Goal: Complete application form: Complete application form

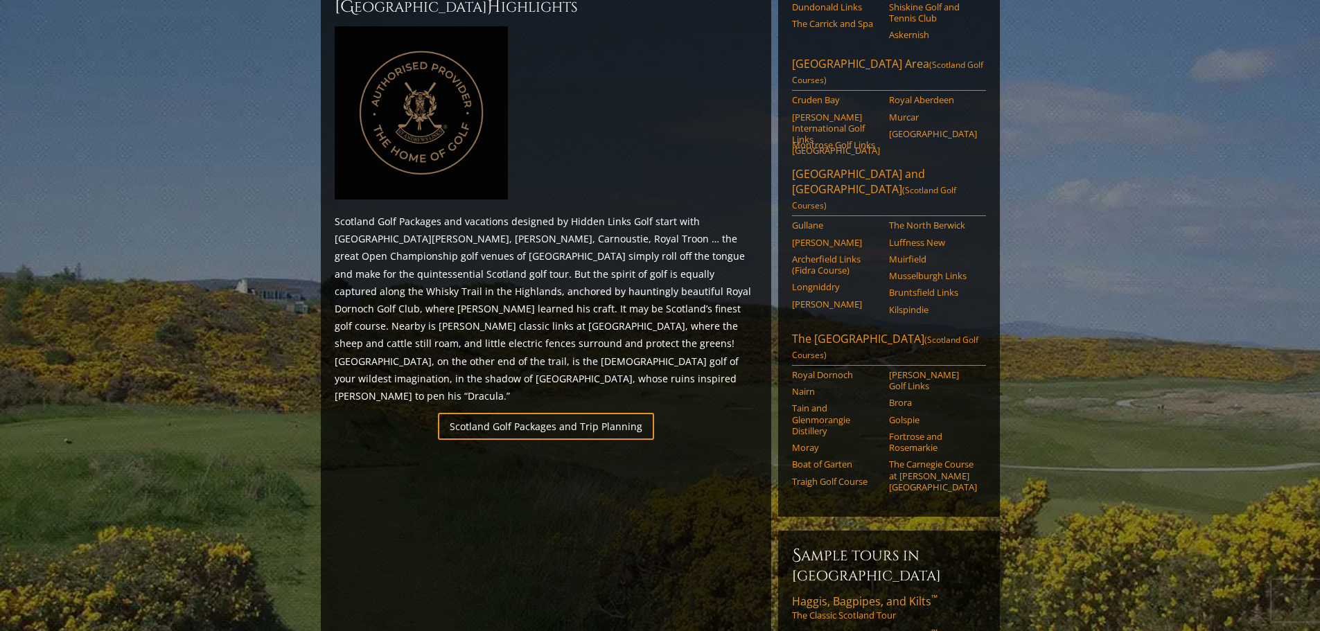
scroll to position [693, 0]
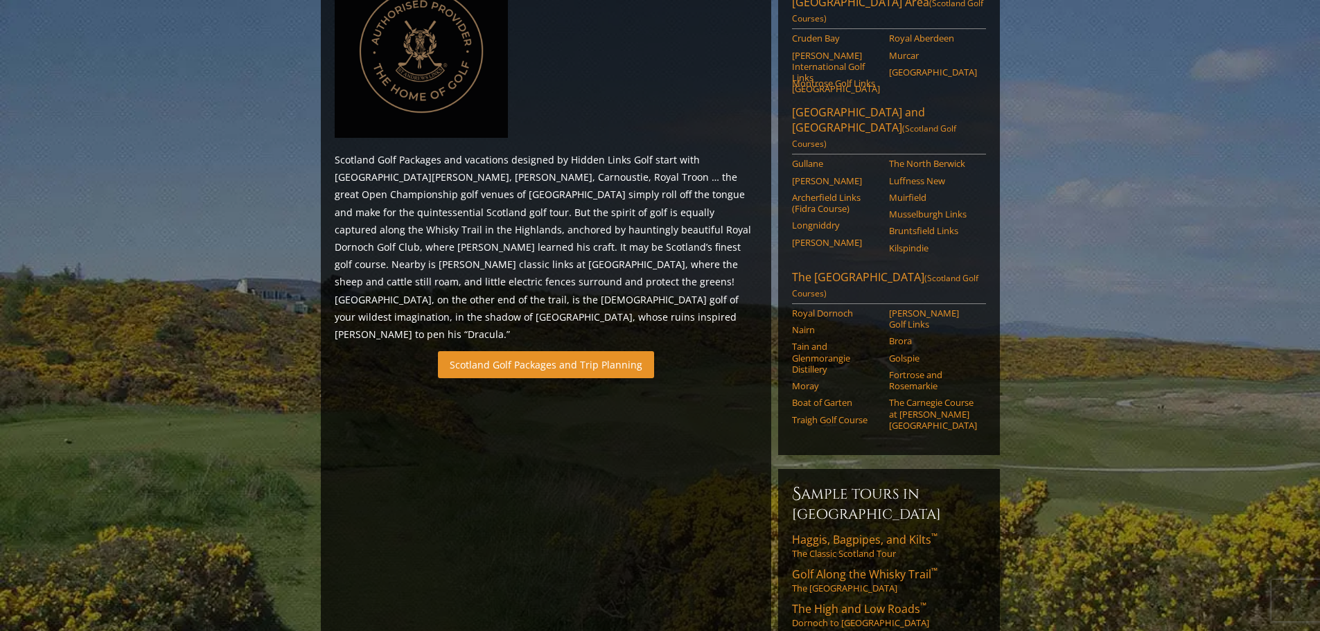
click at [615, 351] on link "Scotland Golf Packages and Trip Planning" at bounding box center [546, 364] width 216 height 27
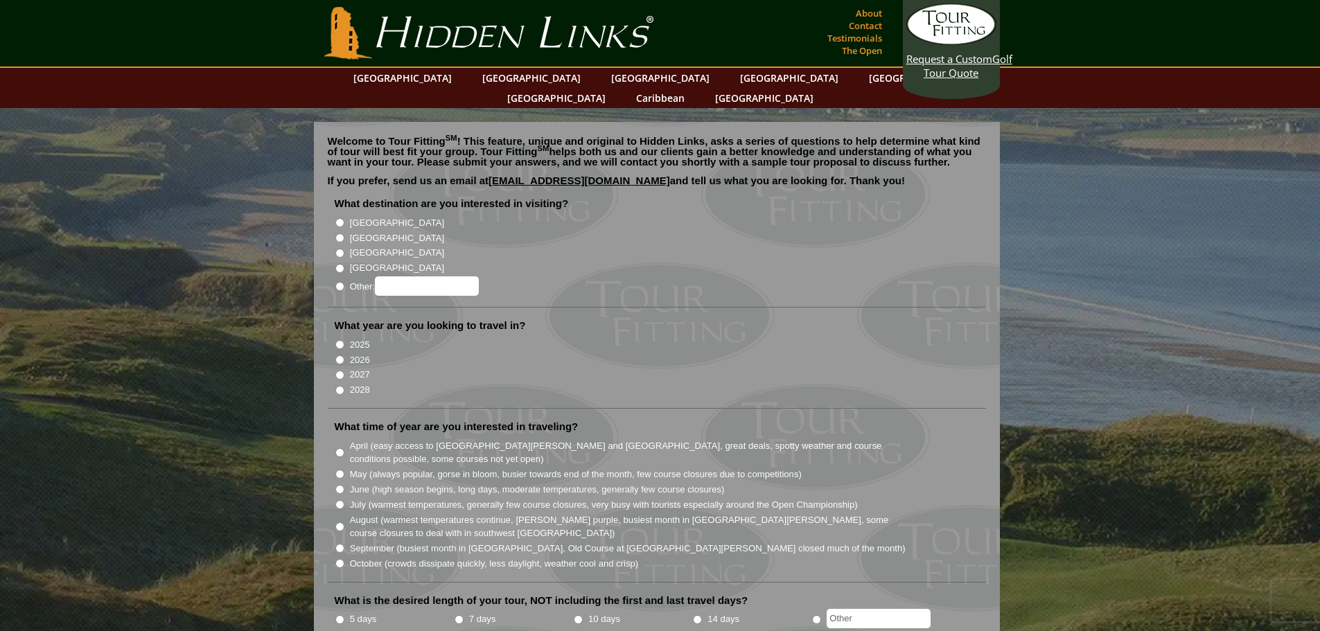
click at [341, 234] on input "[GEOGRAPHIC_DATA]" at bounding box center [339, 238] width 9 height 9
radio input "true"
click at [340, 356] on input "2026" at bounding box center [339, 360] width 9 height 9
radio input "true"
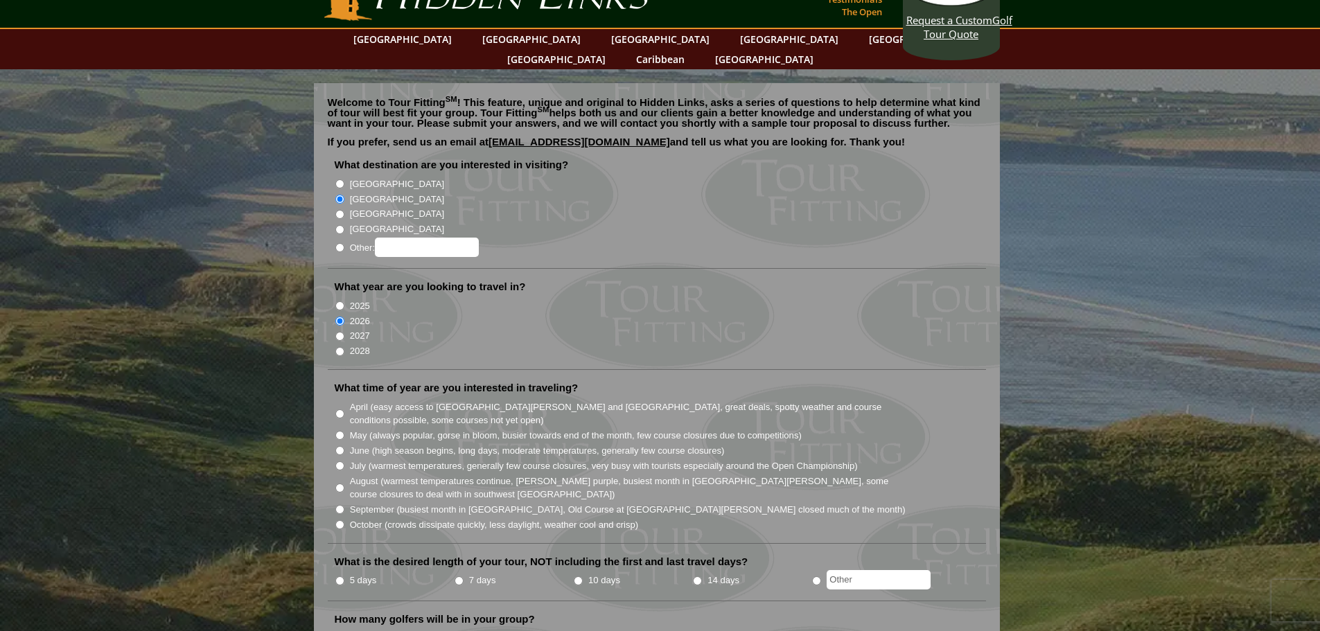
scroll to position [69, 0]
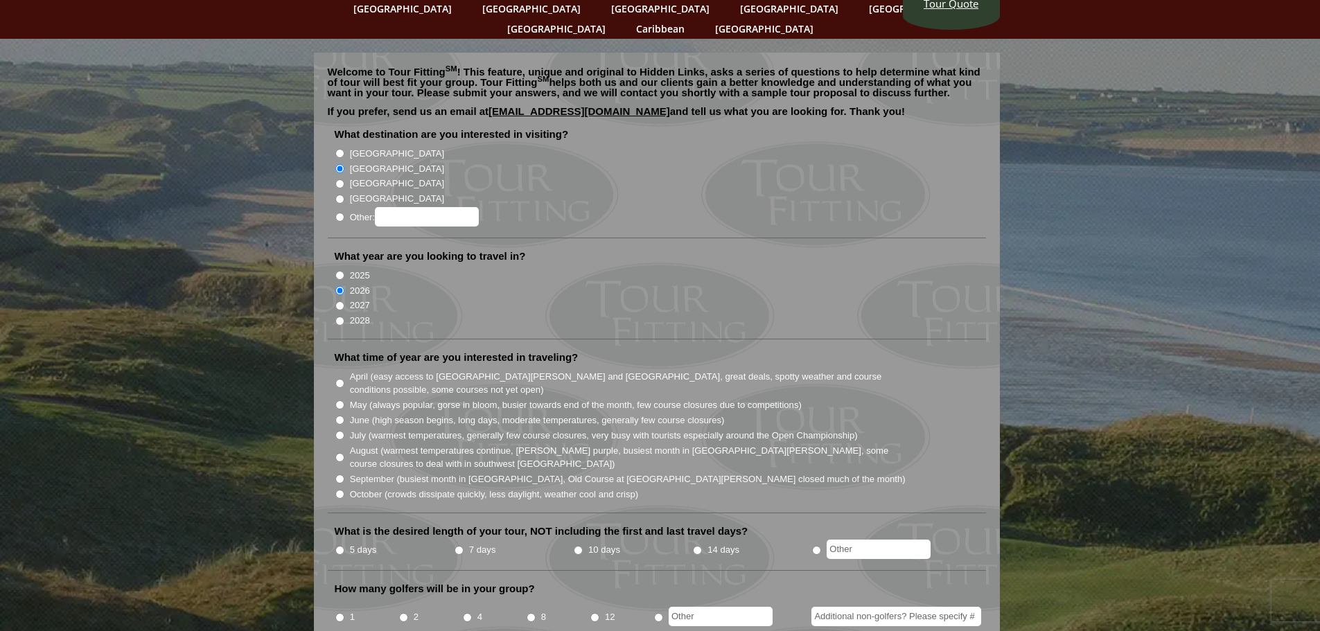
click at [342, 416] on input "June (high season begins, long days, moderate temperatures, generally few cours…" at bounding box center [339, 420] width 9 height 9
radio input "true"
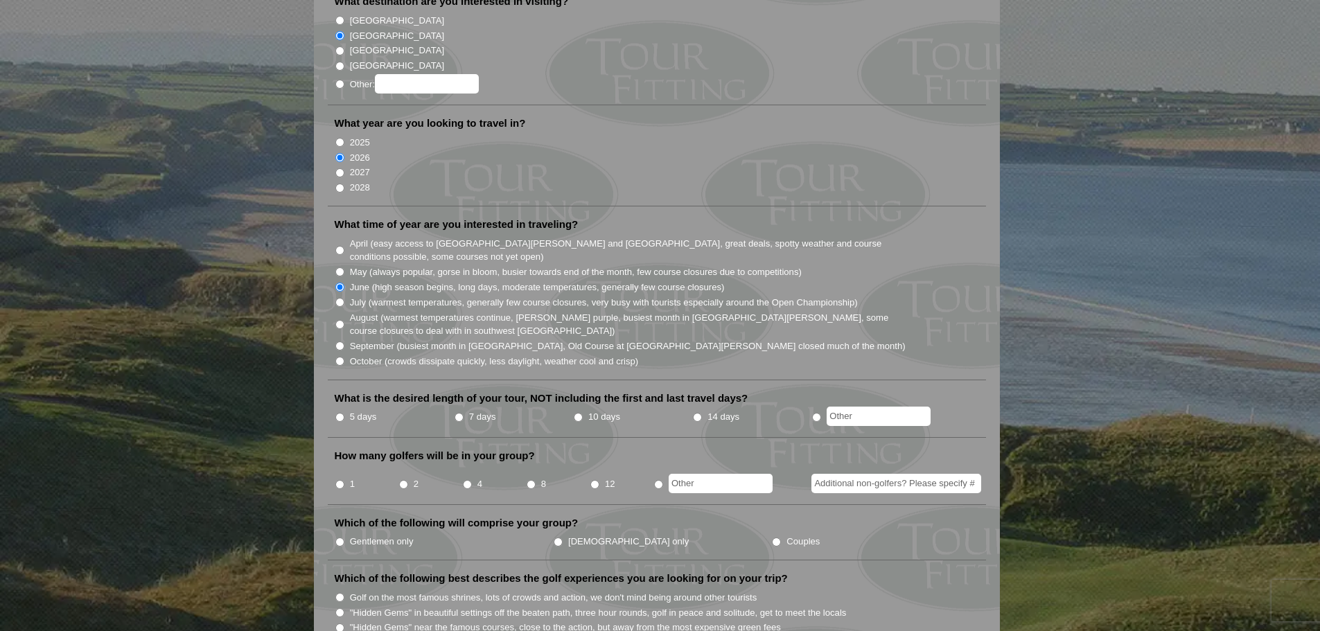
scroll to position [208, 0]
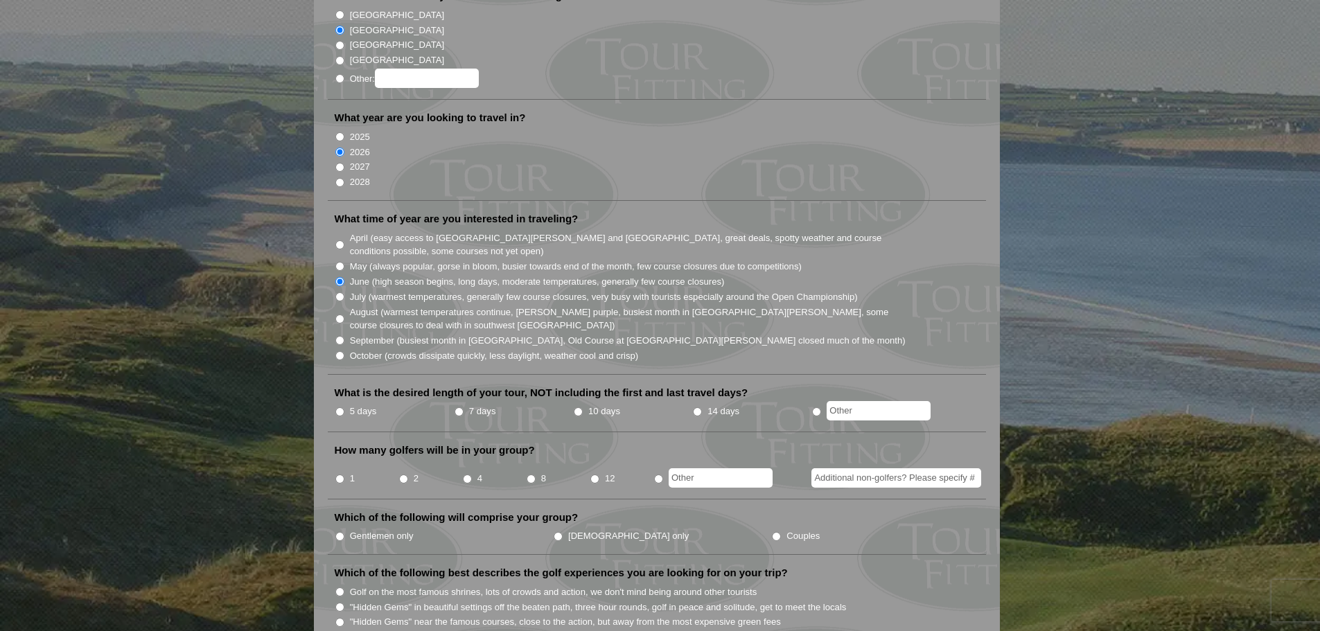
click at [340, 407] on input "5 days" at bounding box center [339, 411] width 9 height 9
radio input "true"
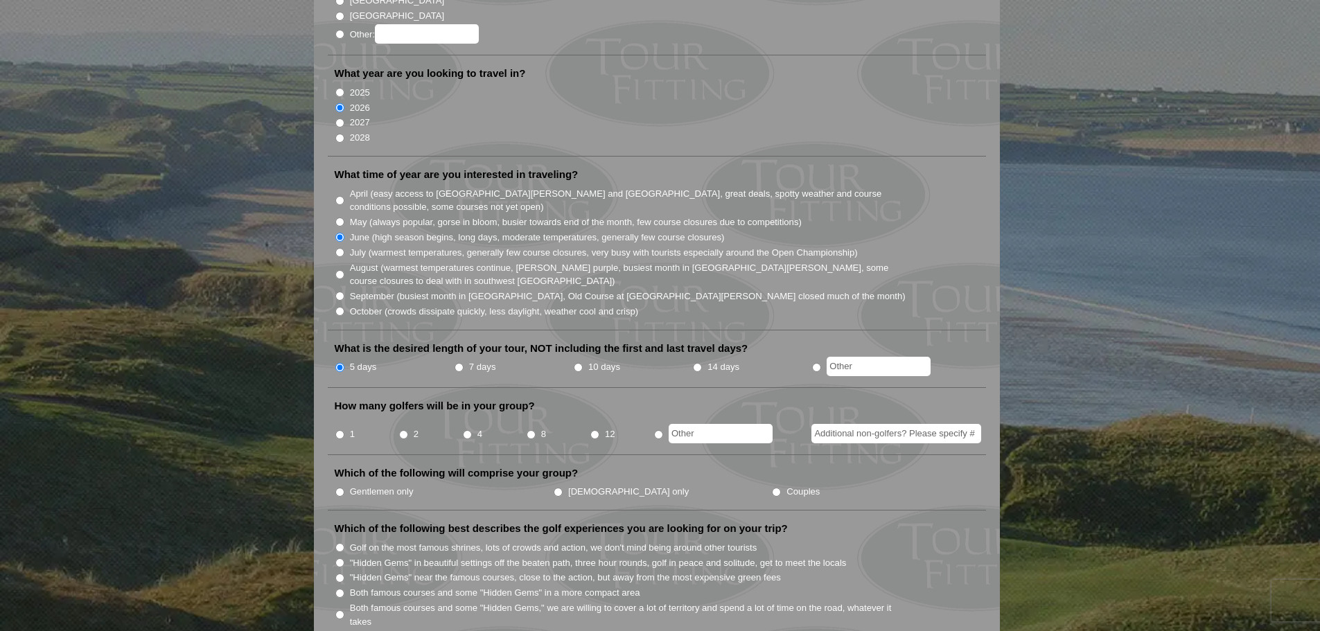
scroll to position [277, 0]
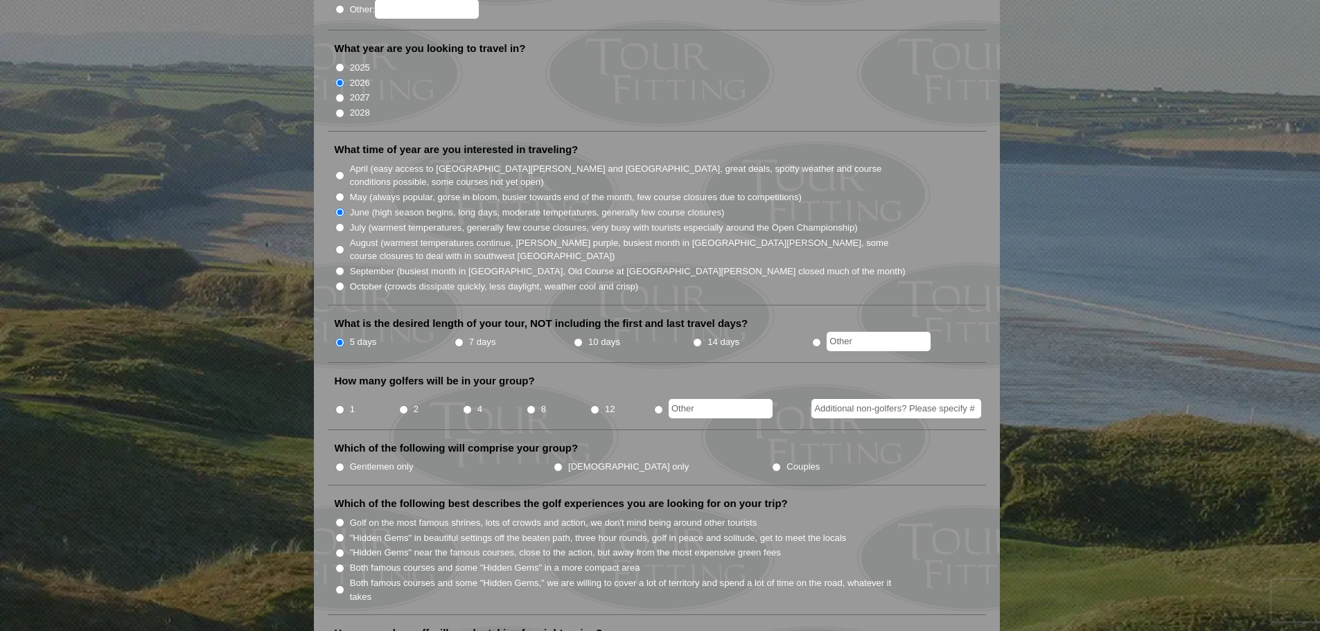
click at [468, 405] on input "4" at bounding box center [467, 409] width 9 height 9
radio input "true"
click at [342, 463] on input "Gentlemen only" at bounding box center [339, 467] width 9 height 9
radio input "true"
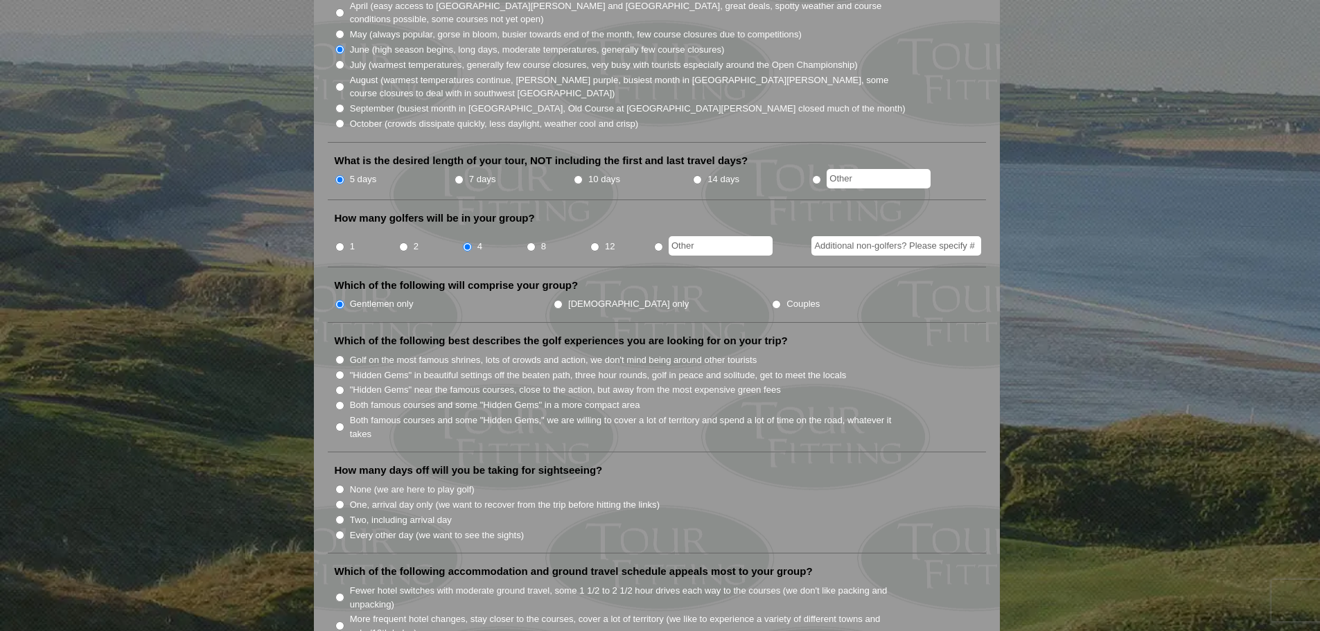
scroll to position [485, 0]
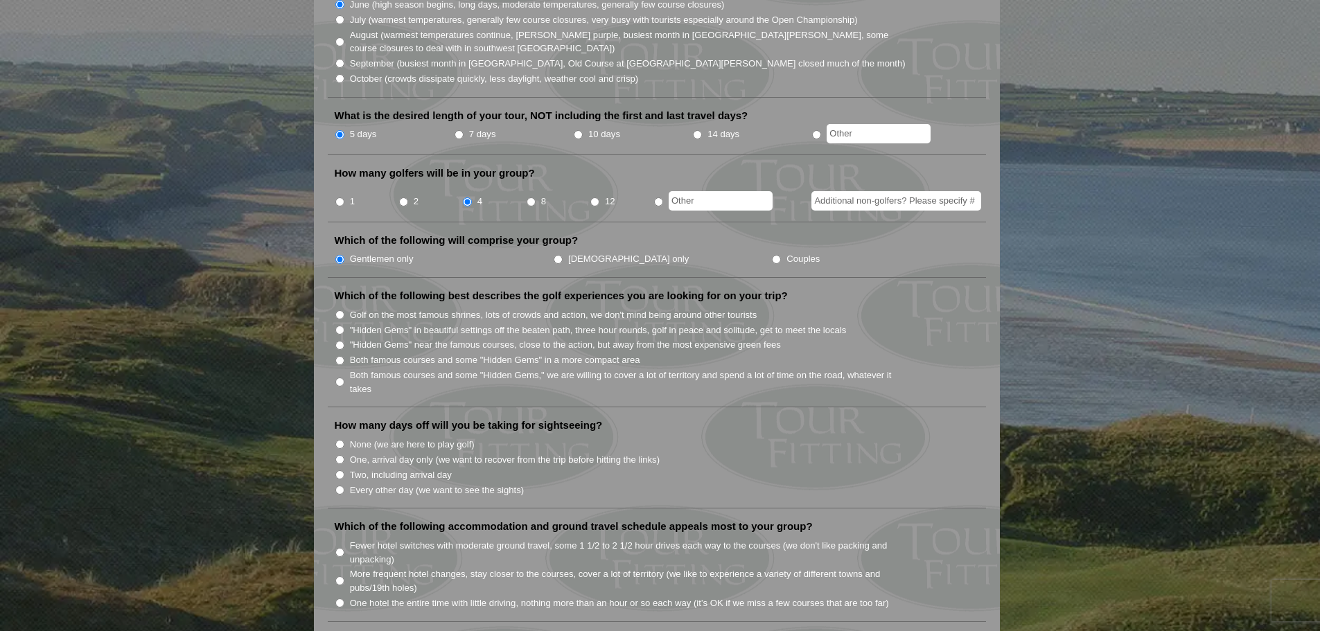
click at [341, 356] on input "Both famous courses and some "Hidden Gems" in a more compact area" at bounding box center [339, 360] width 9 height 9
radio input "true"
click at [342, 486] on input "Every other day (we want to see the sights)" at bounding box center [339, 490] width 9 height 9
radio input "true"
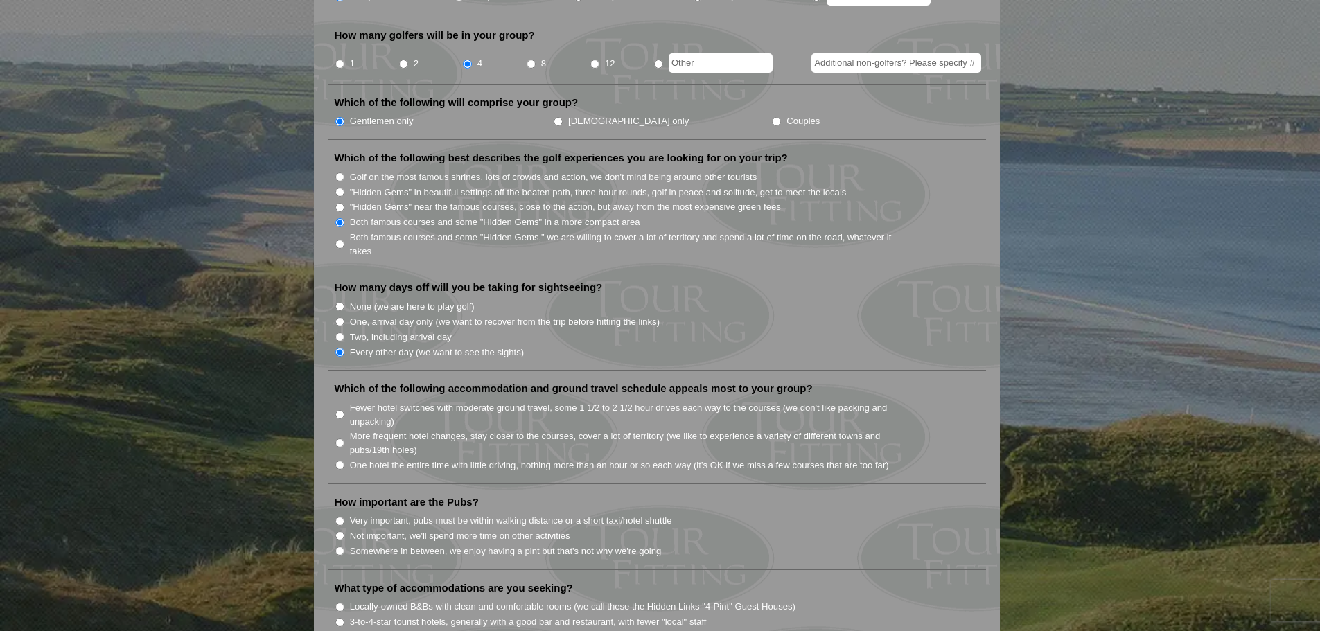
scroll to position [624, 0]
click at [340, 460] on input "One hotel the entire time with little driving, nothing more than an hour or so …" at bounding box center [339, 464] width 9 height 9
radio input "true"
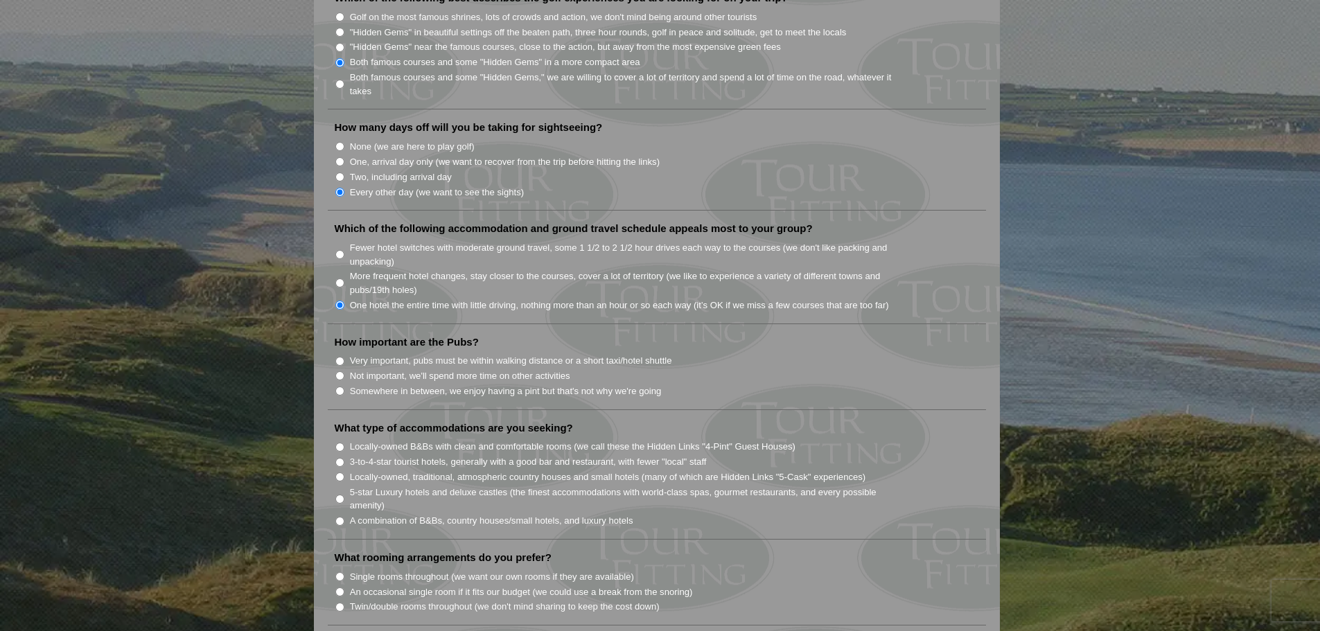
scroll to position [832, 0]
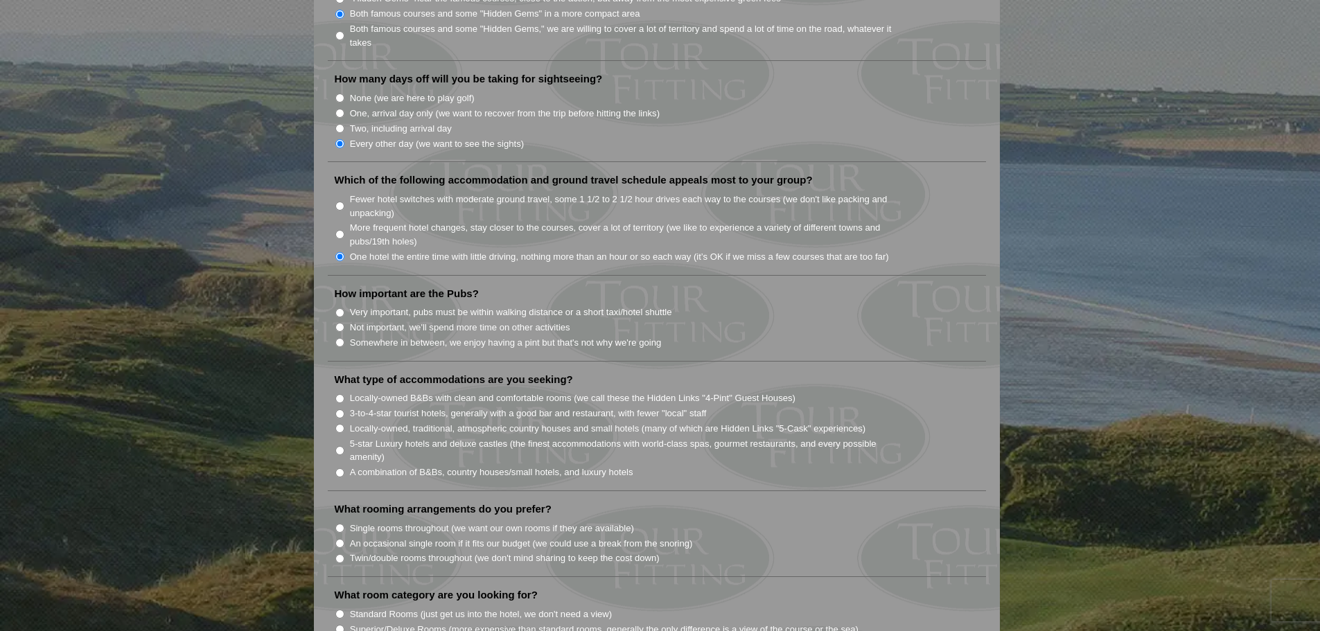
click at [337, 308] on input "Very important, pubs must be within walking distance or a short taxi/hotel shut…" at bounding box center [339, 312] width 9 height 9
radio input "true"
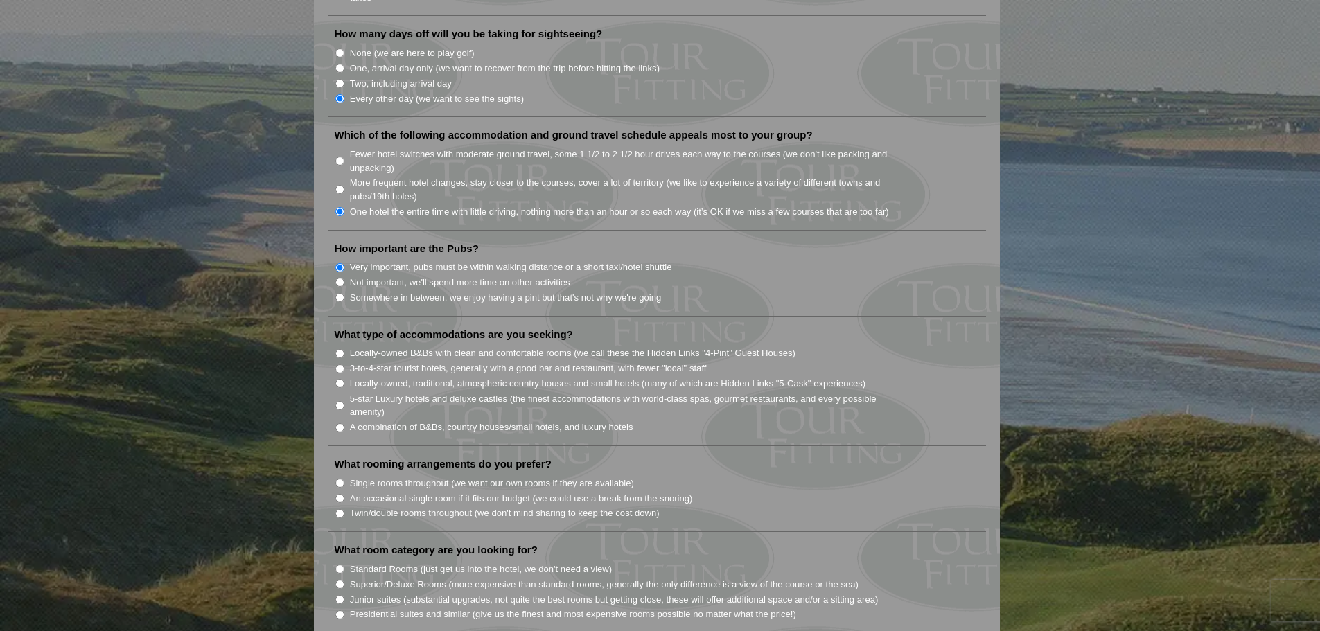
scroll to position [901, 0]
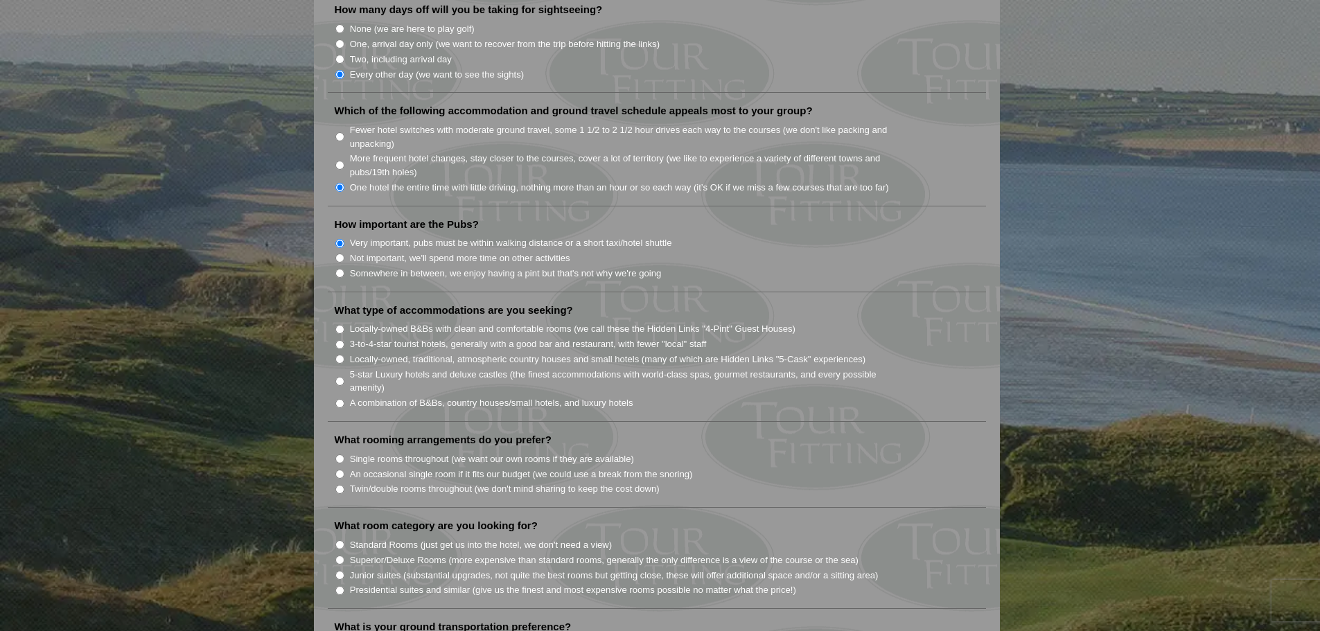
click at [338, 399] on input "A combination of B&Bs, country houses/small hotels, and luxury hotels" at bounding box center [339, 403] width 9 height 9
radio input "true"
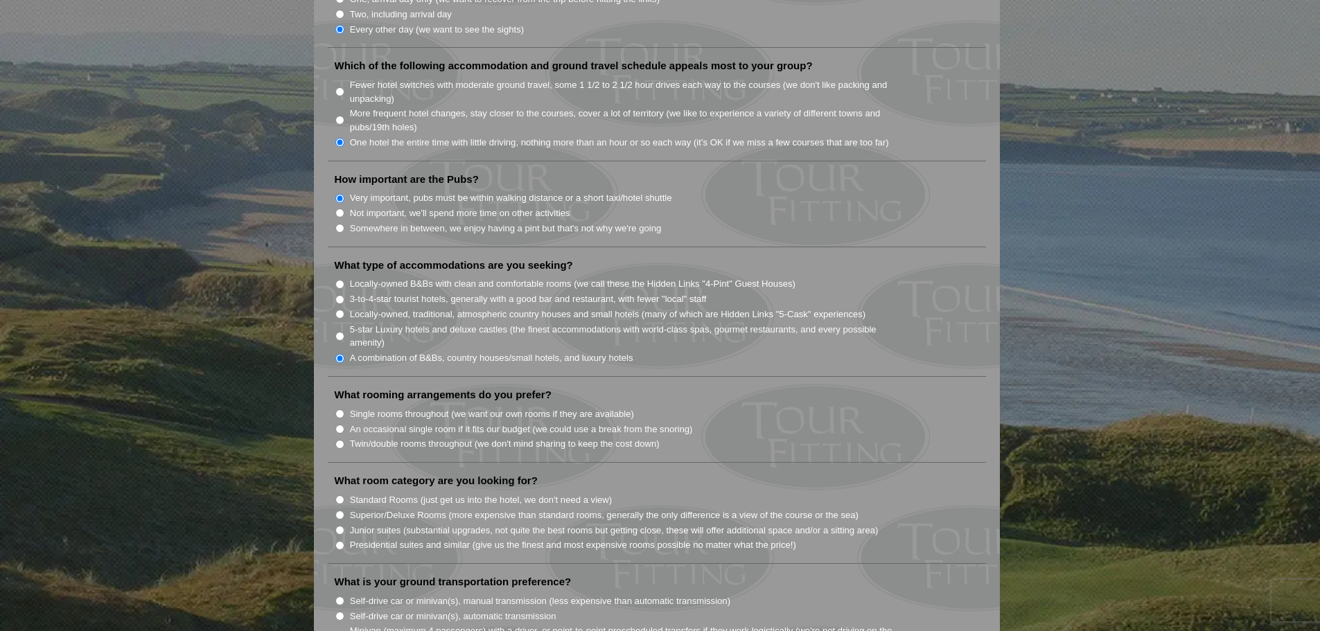
scroll to position [970, 0]
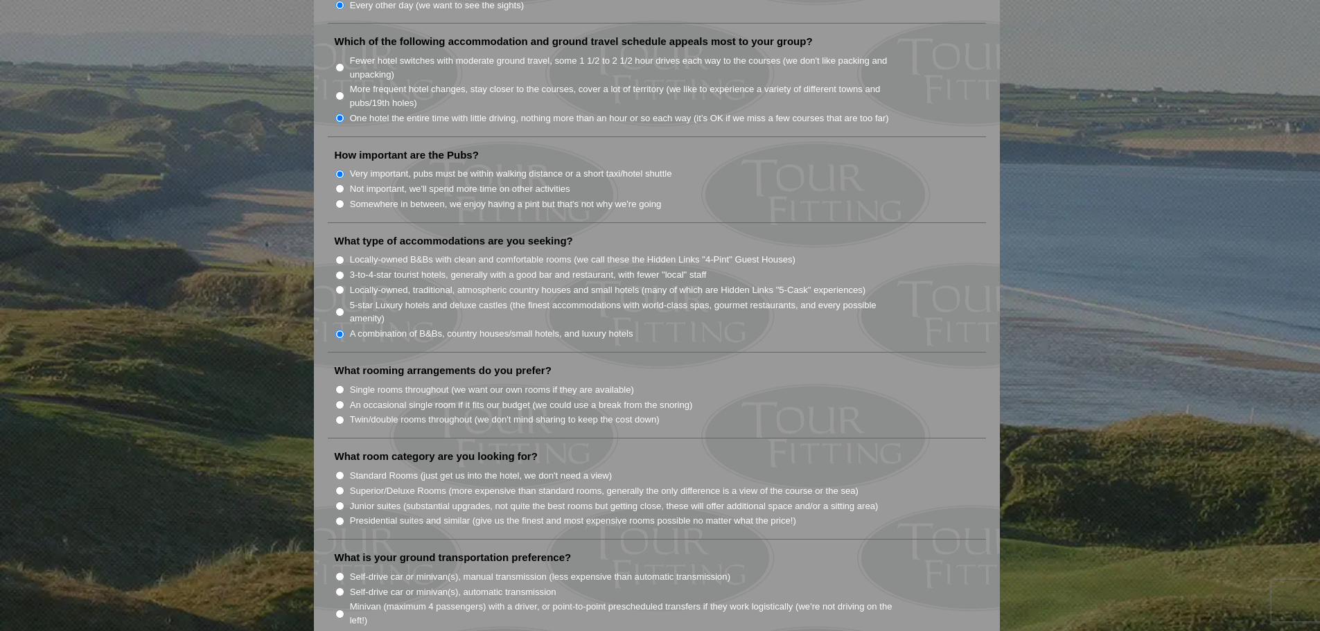
click at [344, 416] on input "Twin/double rooms throughout (we don't mind sharing to keep the cost down)" at bounding box center [339, 420] width 9 height 9
radio input "true"
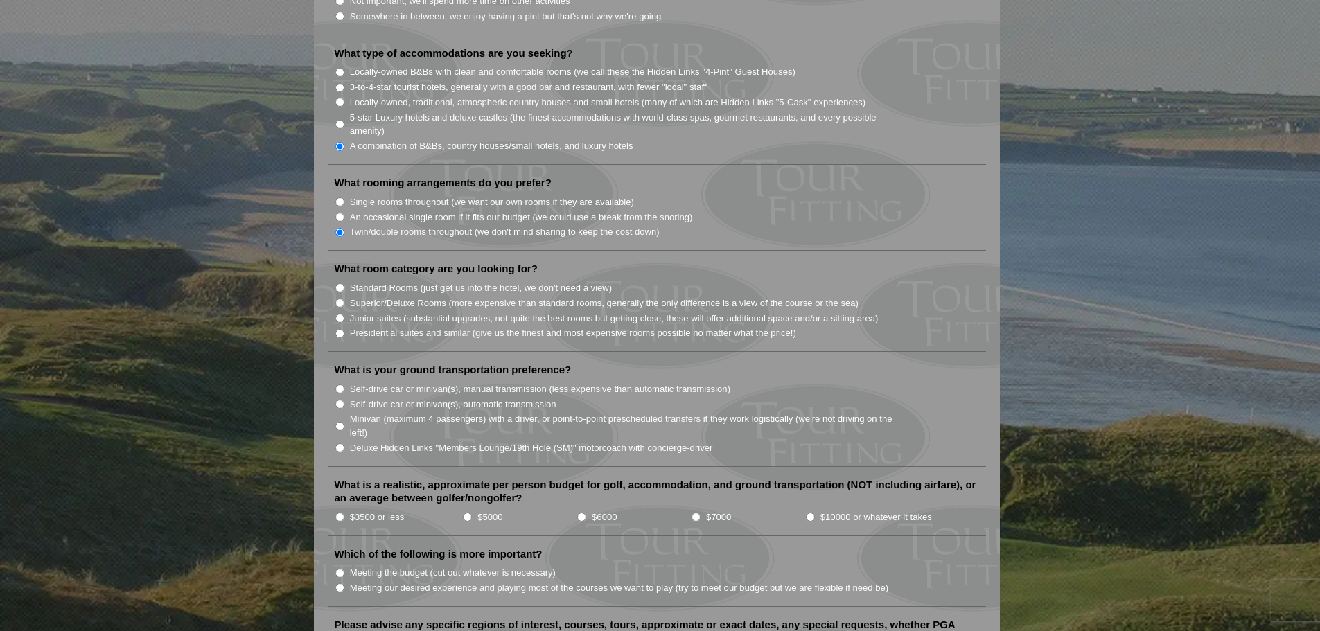
scroll to position [1178, 0]
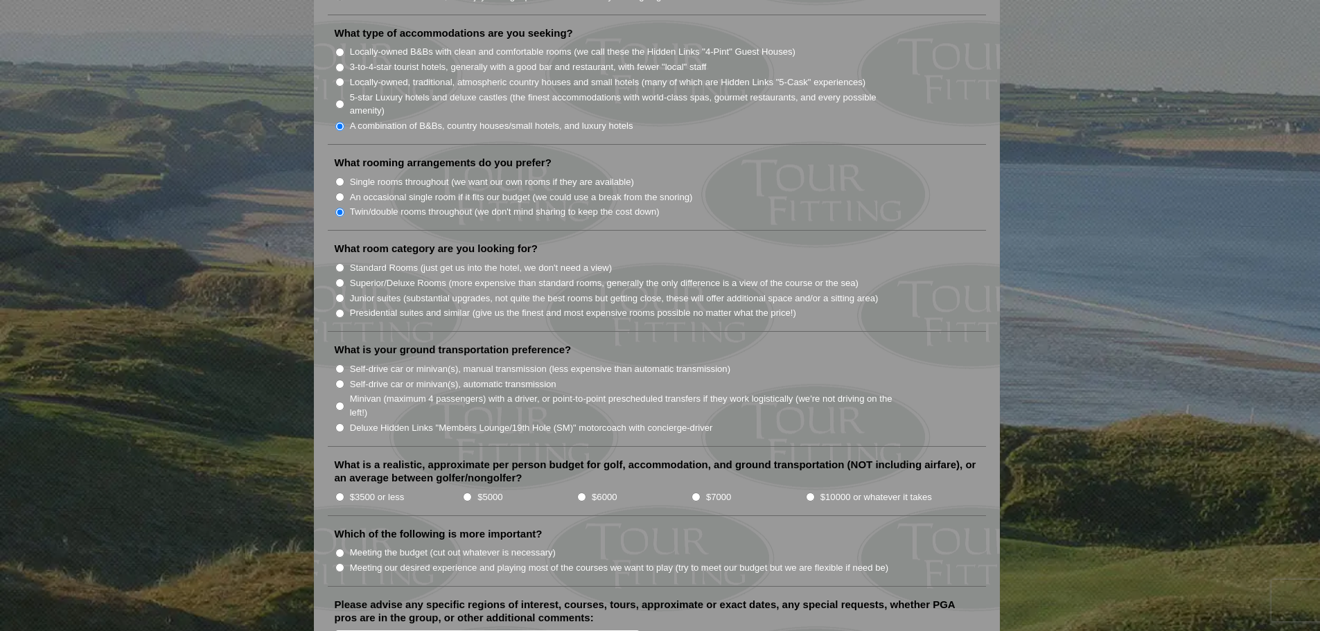
click at [340, 263] on input "Standard Rooms (just get us into the hotel, we don't need a view)" at bounding box center [339, 267] width 9 height 9
radio input "true"
click at [342, 402] on input "Minivan (maximum 4 passengers) with a driver, or point-to-point prescheduled tr…" at bounding box center [339, 406] width 9 height 9
radio input "true"
click at [342, 423] on input "Deluxe Hidden Links "Members Lounge/19th Hole (SM)" motorcoach with concierge-d…" at bounding box center [339, 427] width 9 height 9
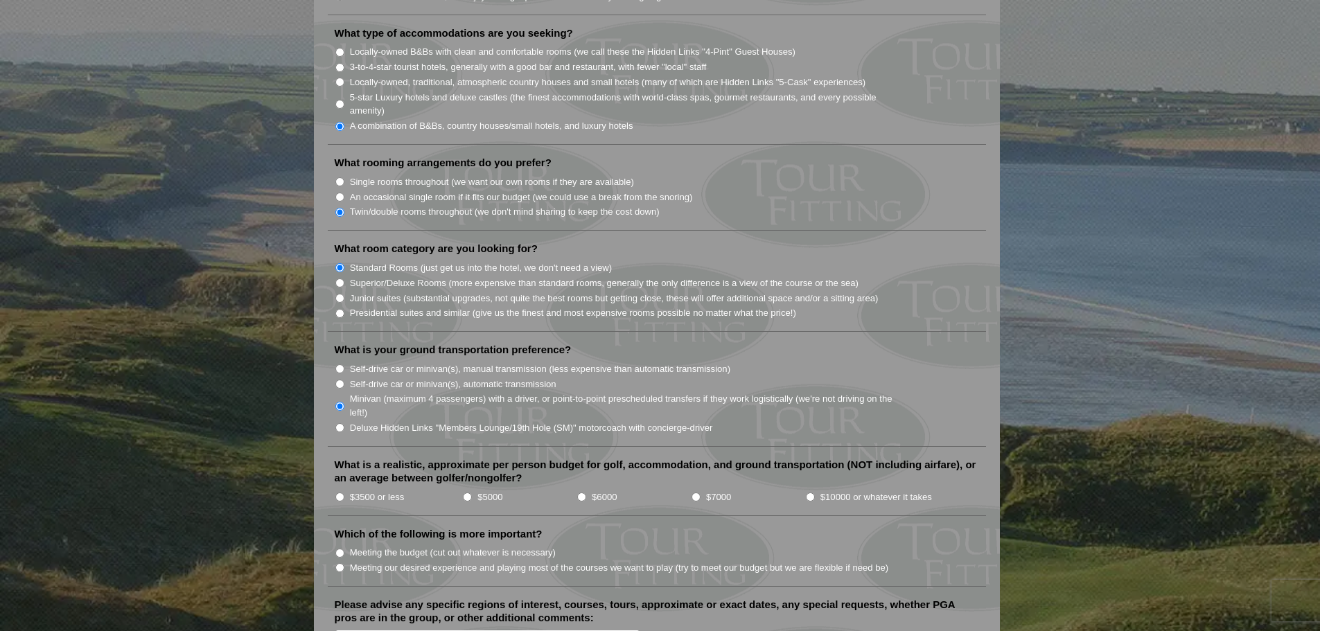
radio input "true"
click at [341, 402] on input "Minivan (maximum 4 passengers) with a driver, or point-to-point prescheduled tr…" at bounding box center [339, 406] width 9 height 9
radio input "true"
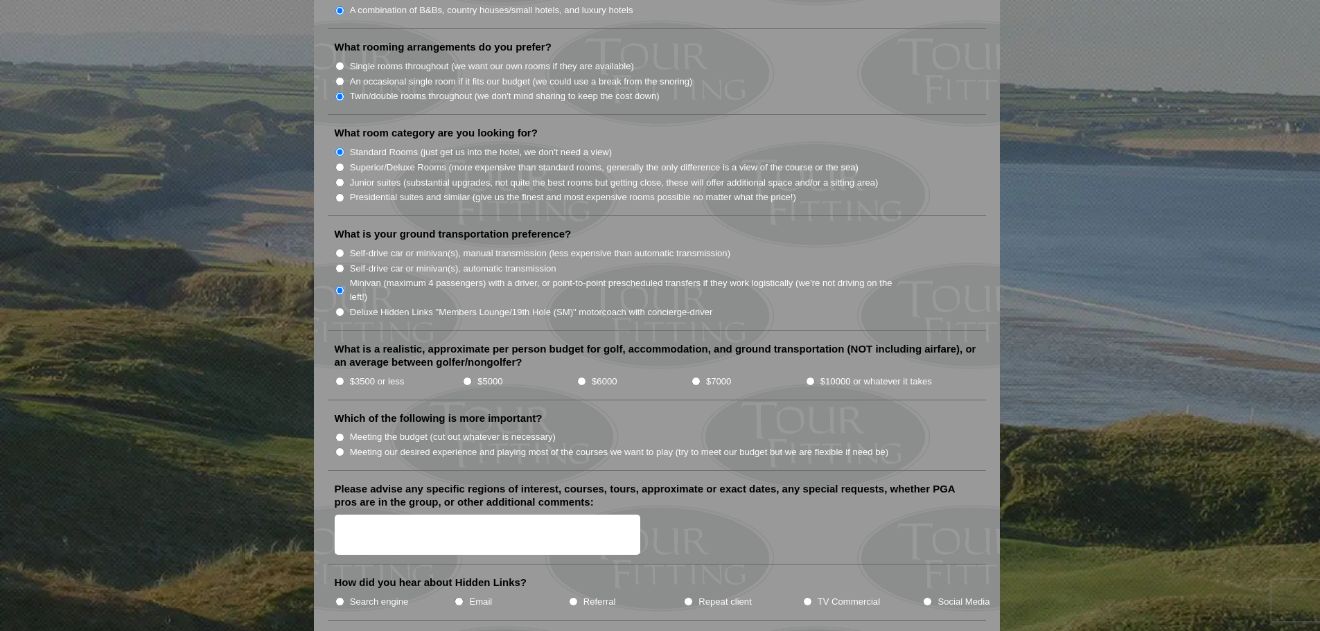
scroll to position [1317, 0]
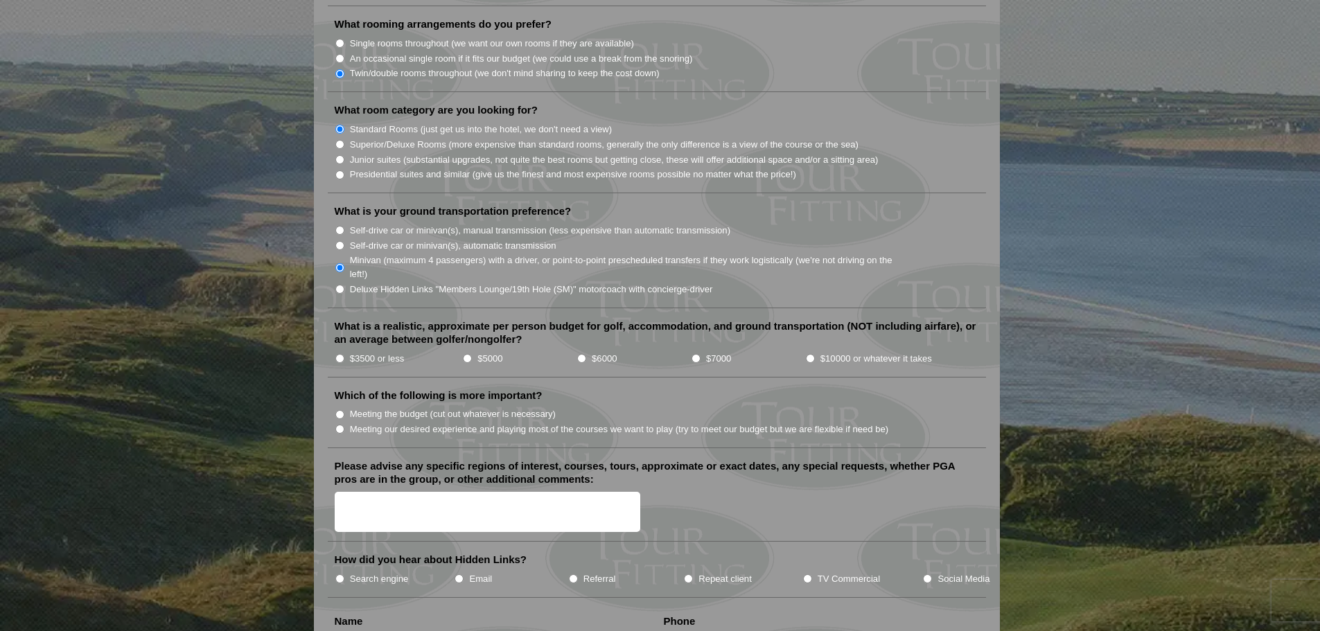
click at [340, 354] on input "$3500 or less" at bounding box center [339, 358] width 9 height 9
radio input "true"
click at [470, 354] on input "$5000" at bounding box center [467, 358] width 9 height 9
radio input "true"
click at [341, 425] on input "Meeting our desired experience and playing most of the courses we want to play …" at bounding box center [339, 429] width 9 height 9
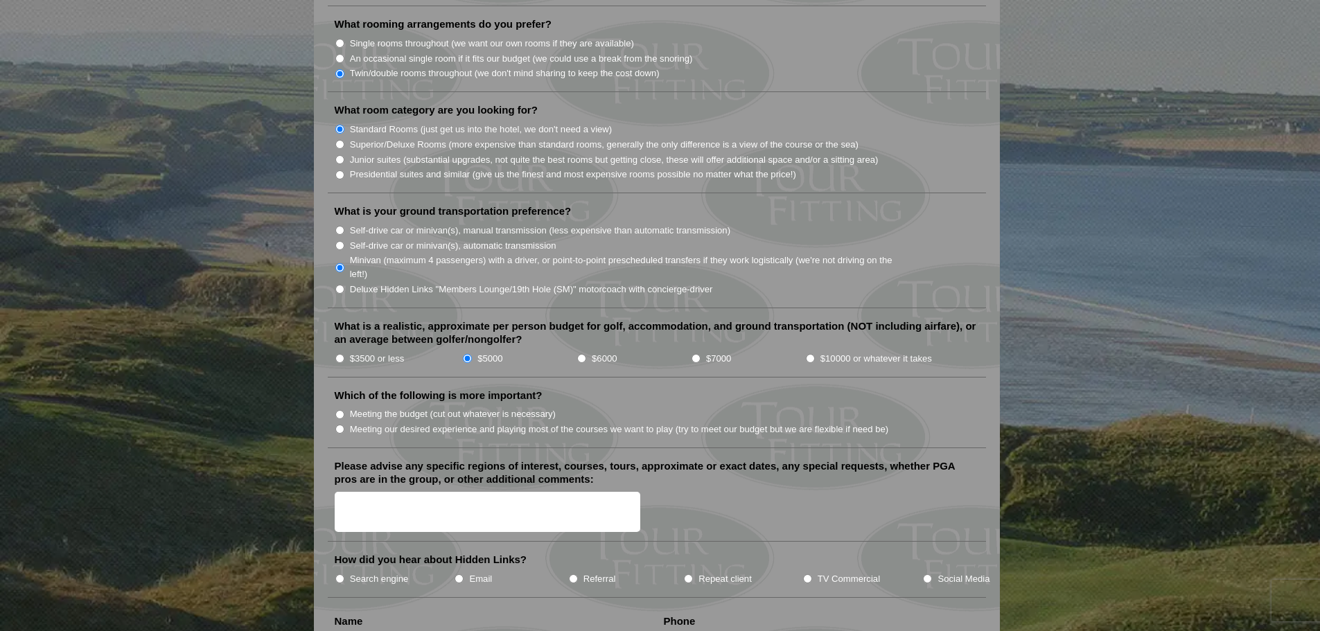
radio input "true"
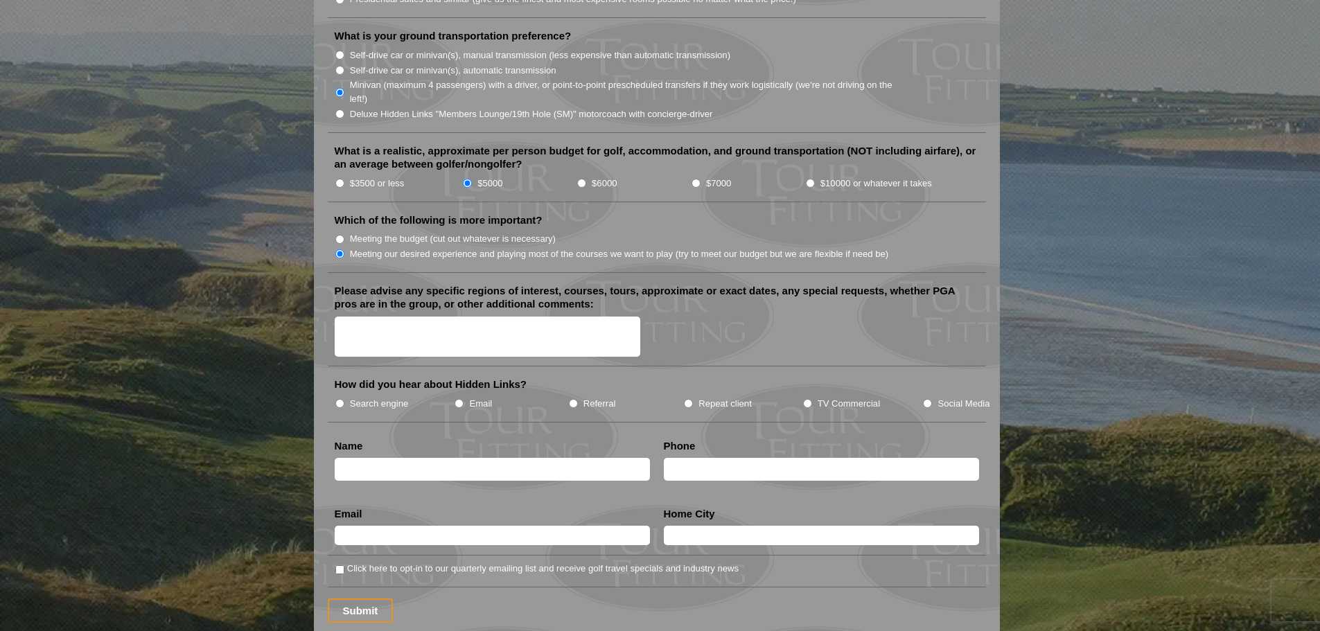
scroll to position [1525, 0]
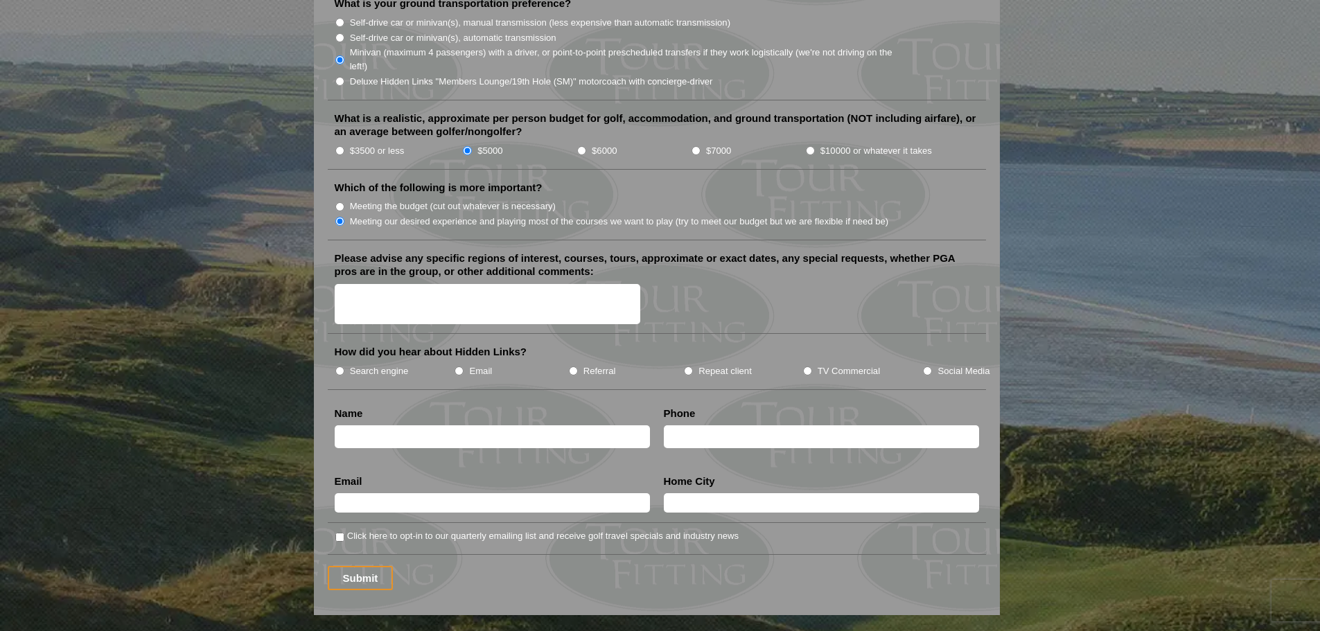
click at [342, 367] on input "Search engine" at bounding box center [339, 371] width 9 height 9
radio input "true"
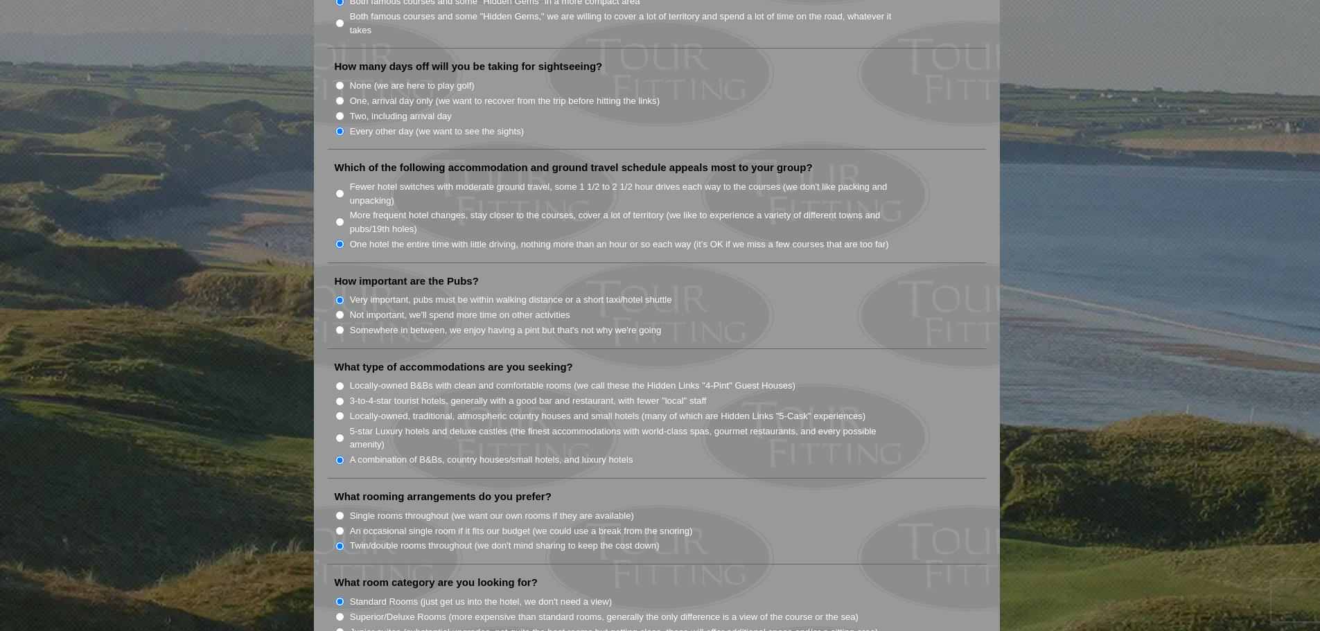
scroll to position [0, 0]
